Goal: Task Accomplishment & Management: Use online tool/utility

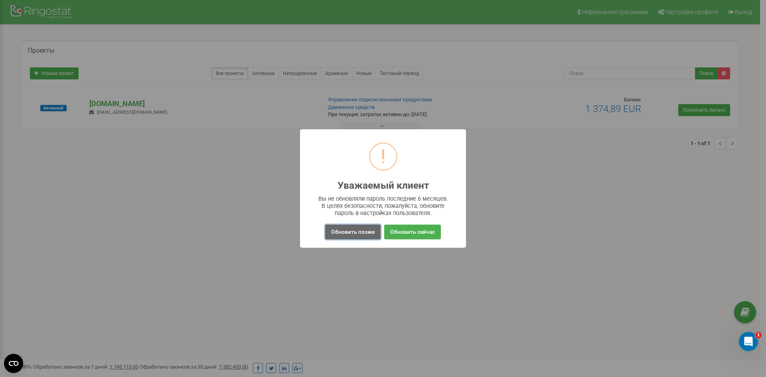
click at [370, 235] on button "Обновить позже" at bounding box center [352, 232] width 55 height 15
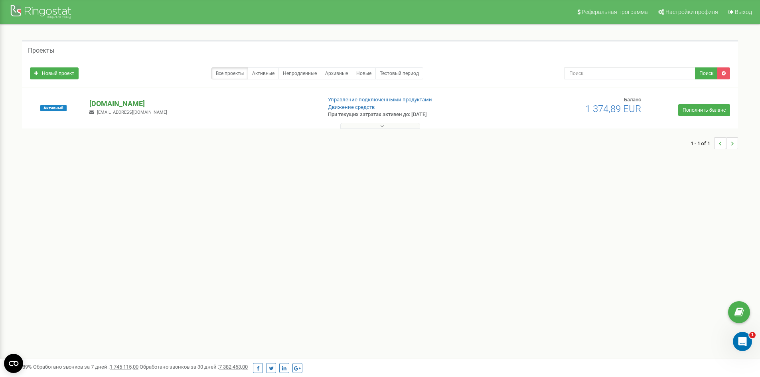
click at [112, 103] on p "[DOMAIN_NAME]" at bounding box center [201, 104] width 225 height 10
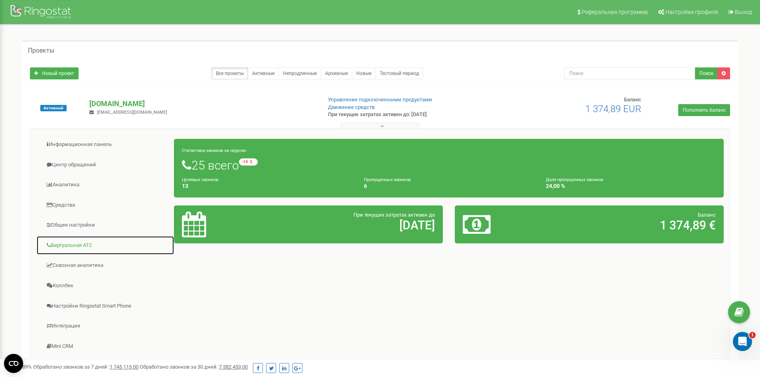
click at [71, 246] on link "Виртуальная АТС" at bounding box center [105, 246] width 138 height 20
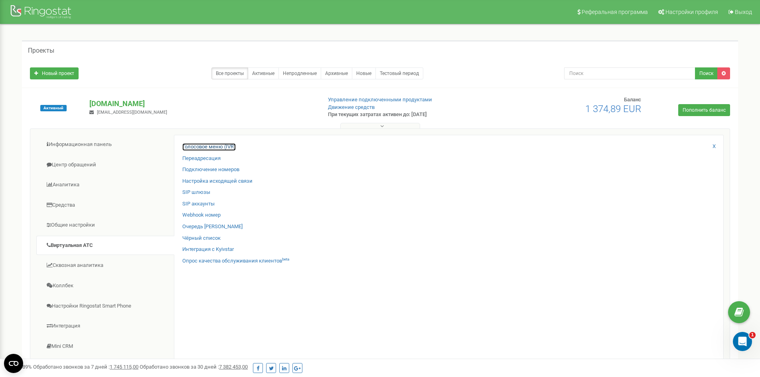
click at [211, 148] on link "Голосовое меню (IVR)" at bounding box center [208, 147] width 53 height 8
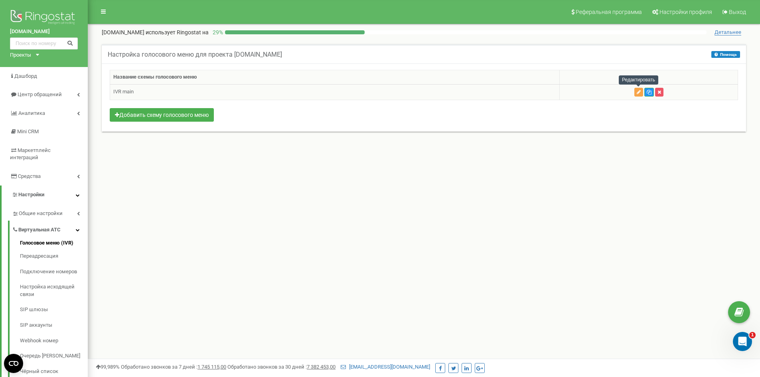
click at [638, 95] on button "button" at bounding box center [638, 92] width 9 height 9
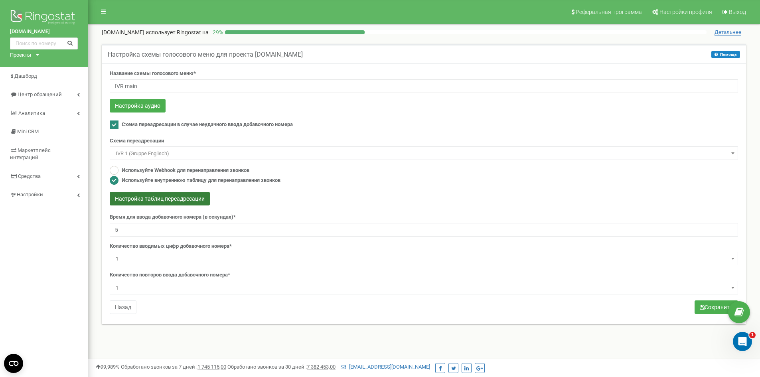
click at [154, 196] on button "Настройка таблиц переадресации" at bounding box center [160, 199] width 100 height 14
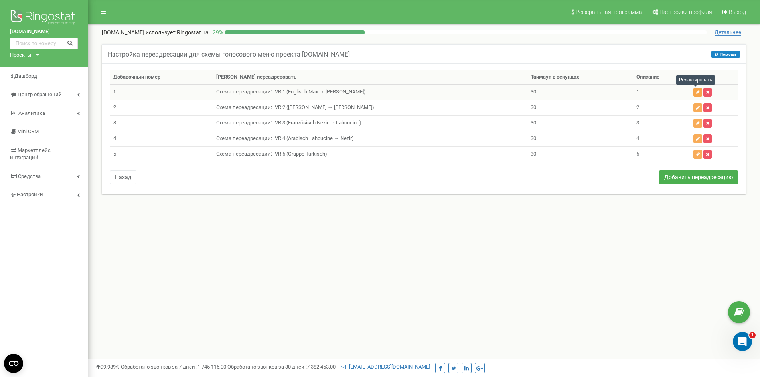
click at [696, 94] on icon "button" at bounding box center [698, 92] width 4 height 5
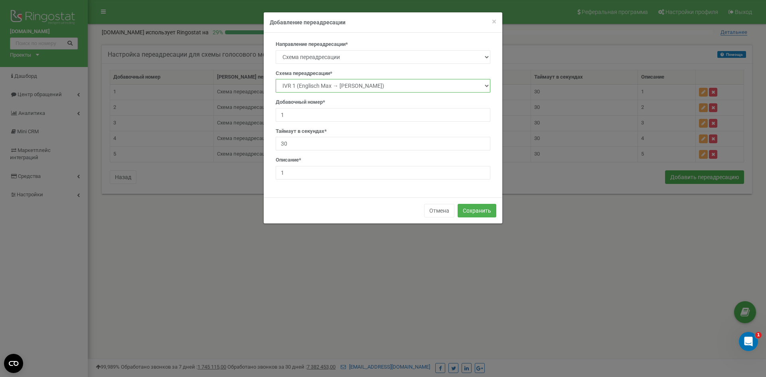
click at [336, 84] on select "Main IVR 1 (Gruppe Englisch) IVR 2 (Gruppe Deutsch) IVR 3 (Gruppe Französisch) …" at bounding box center [383, 86] width 215 height 14
select select "231316"
click at [276, 79] on select "Main IVR 1 (Gruppe Englisch) IVR 2 (Gruppe Deutsch) IVR 3 (Gruppe Französisch) …" at bounding box center [383, 86] width 215 height 14
click at [474, 211] on button "Сохранить" at bounding box center [476, 211] width 39 height 14
click at [474, 208] on button "Сохранить" at bounding box center [476, 211] width 39 height 14
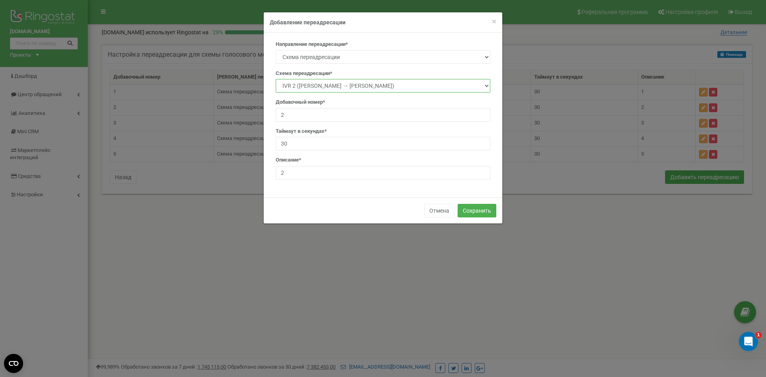
click at [351, 90] on select "Main IVR 1 (Gruppe Englisch) IVR 2 (Gruppe Deutsch) IVR 3 (Gruppe Französisch) …" at bounding box center [383, 86] width 215 height 14
select select "231386"
click at [276, 79] on select "Main IVR 1 (Gruppe Englisch) IVR 2 (Gruppe Deutsch) IVR 3 (Gruppe Französisch) …" at bounding box center [383, 86] width 215 height 14
click at [481, 211] on button "Сохранить" at bounding box center [476, 211] width 39 height 14
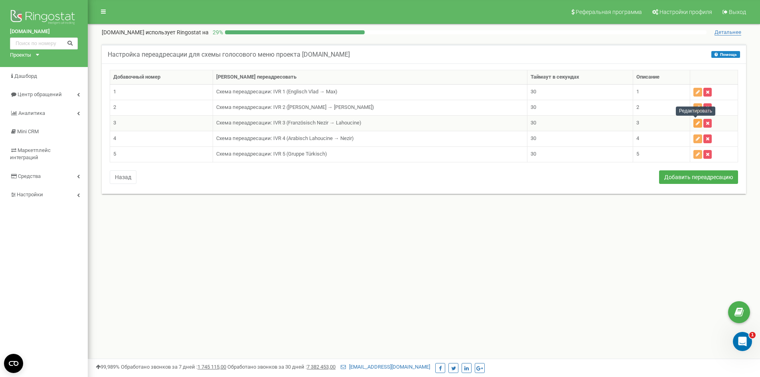
click at [697, 124] on icon "button" at bounding box center [698, 123] width 4 height 5
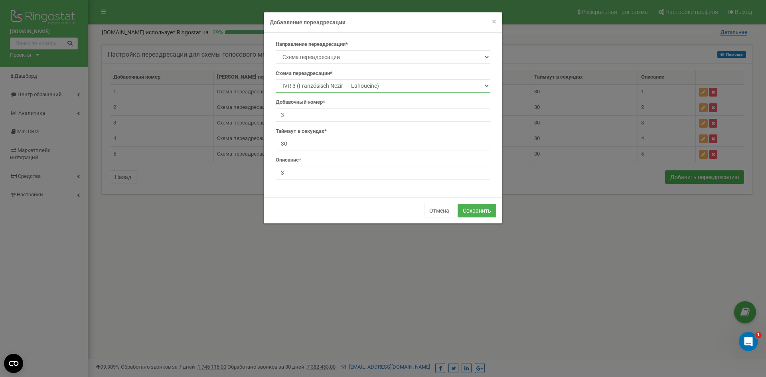
click at [366, 87] on select "Main IVR 1 (Gruppe Englisch) IVR 2 (Gruppe Deutsch) IVR 3 (Gruppe Französisch) …" at bounding box center [383, 86] width 215 height 14
select select "231396"
click at [276, 79] on select "Main IVR 1 (Gruppe Englisch) IVR 2 (Gruppe Deutsch) IVR 3 (Gruppe Französisch) …" at bounding box center [383, 86] width 215 height 14
click at [478, 209] on button "Сохранить" at bounding box center [476, 211] width 39 height 14
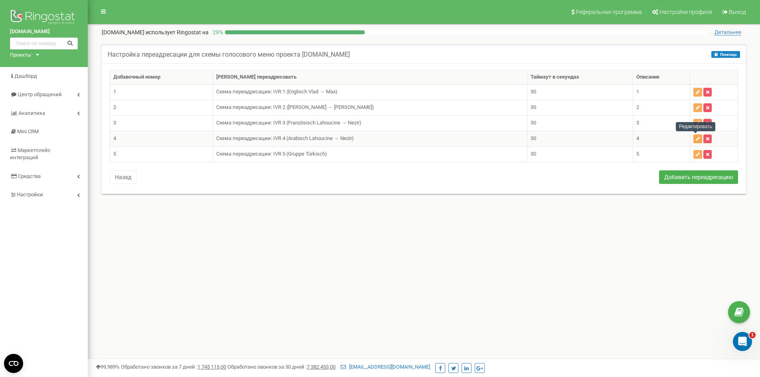
click at [696, 139] on icon "button" at bounding box center [698, 138] width 4 height 5
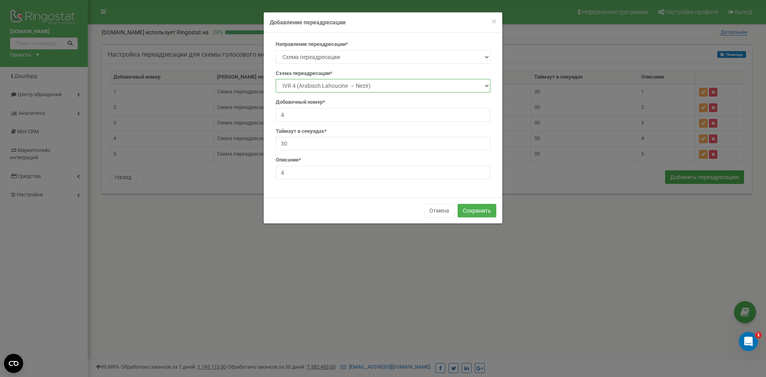
click at [361, 85] on select "Main IVR 1 (Gruppe Englisch) IVR 2 (Gruppe Deutsch) IVR 3 (Gruppe Französisch) …" at bounding box center [383, 86] width 215 height 14
select select "231406"
click at [276, 79] on select "Main IVR 1 (Gruppe Englisch) IVR 2 (Gruppe Deutsch) IVR 3 (Gruppe Französisch) …" at bounding box center [383, 86] width 215 height 14
click at [478, 205] on button "Сохранить" at bounding box center [476, 211] width 39 height 14
